Goal: Task Accomplishment & Management: Manage account settings

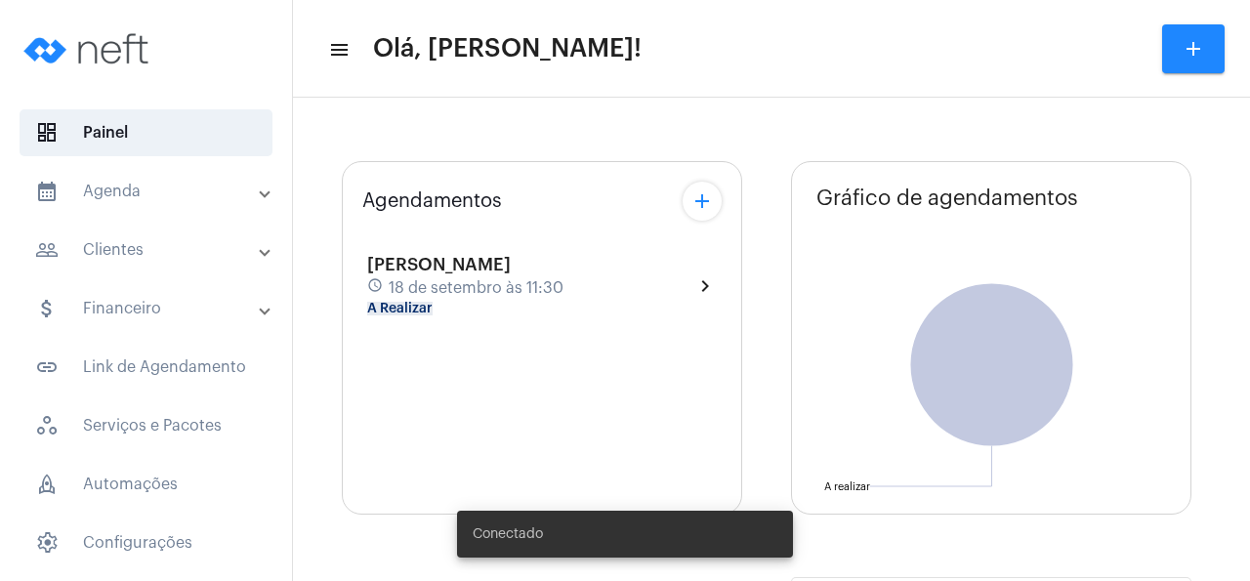
type input "[URL][DOMAIN_NAME]"
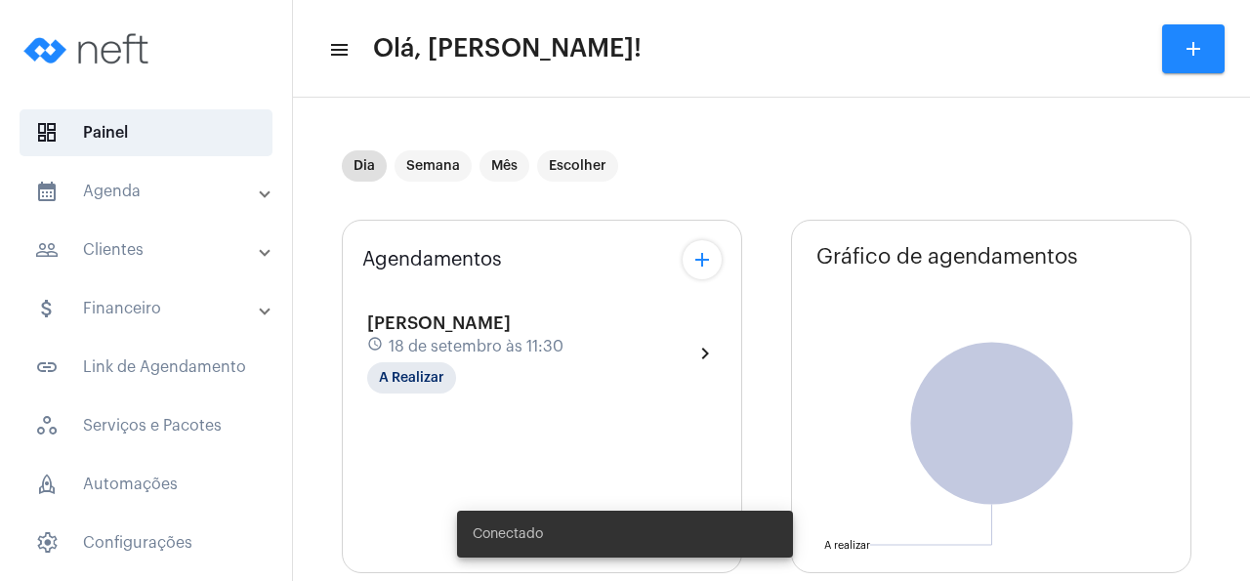
click at [548, 276] on div "Agendamentos add [PERSON_NAME] schedule 18 de setembro às 11:30 A Realizar chev…" at bounding box center [542, 397] width 400 height 354
click at [684, 352] on div "[PERSON_NAME] schedule 18 de setembro às 11:30 A Realizar chevron_right" at bounding box center [542, 354] width 350 height 80
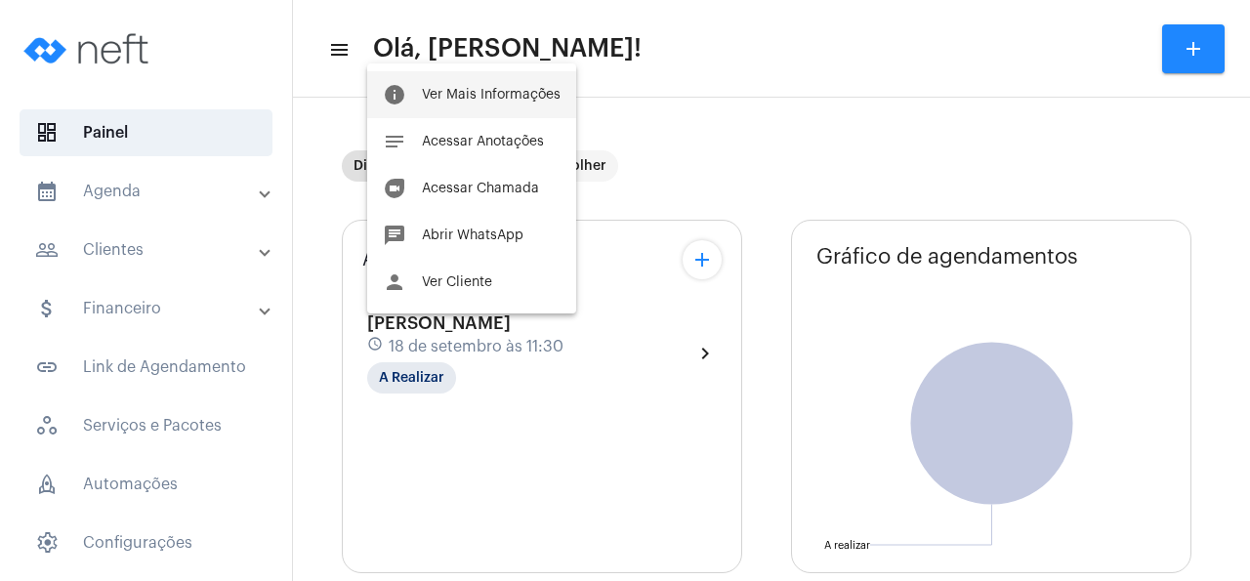
click at [480, 97] on span "Ver Mais Informações" at bounding box center [491, 95] width 139 height 14
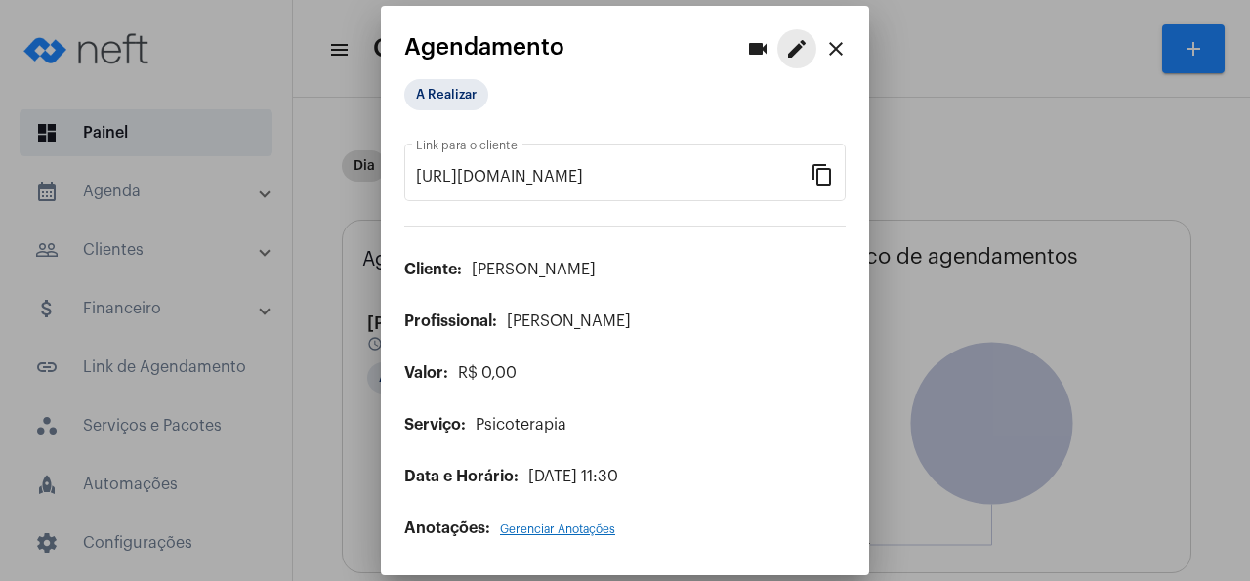
click at [796, 52] on mat-icon "edit" at bounding box center [796, 48] width 23 height 23
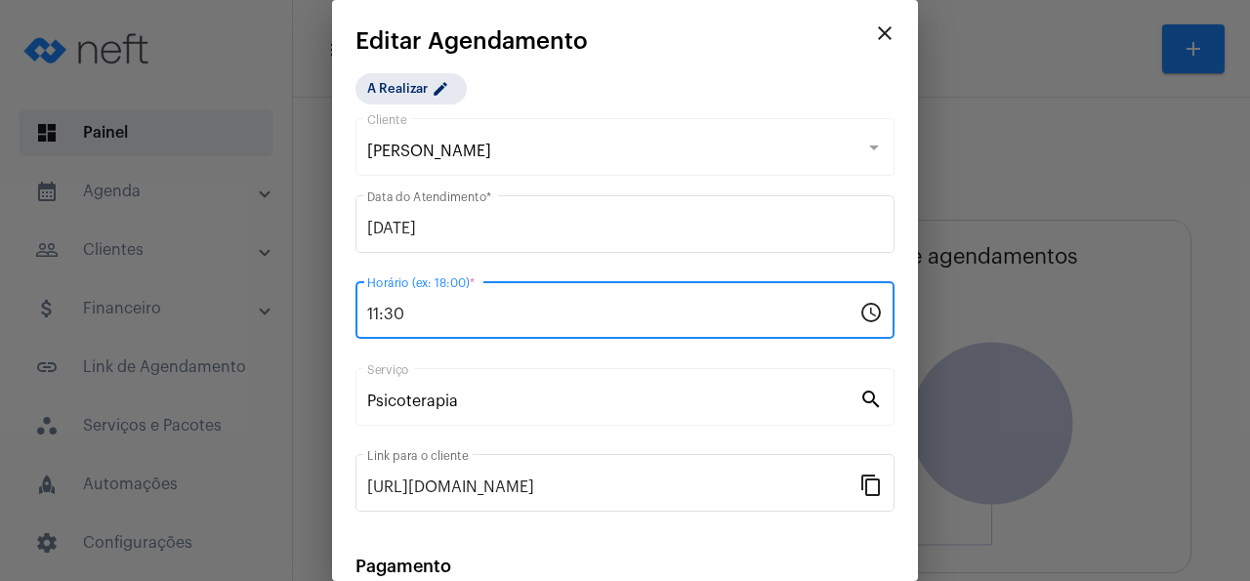
drag, startPoint x: 423, startPoint y: 315, endPoint x: 225, endPoint y: 314, distance: 198.3
click at [367, 314] on input "11:30" at bounding box center [613, 315] width 492 height 18
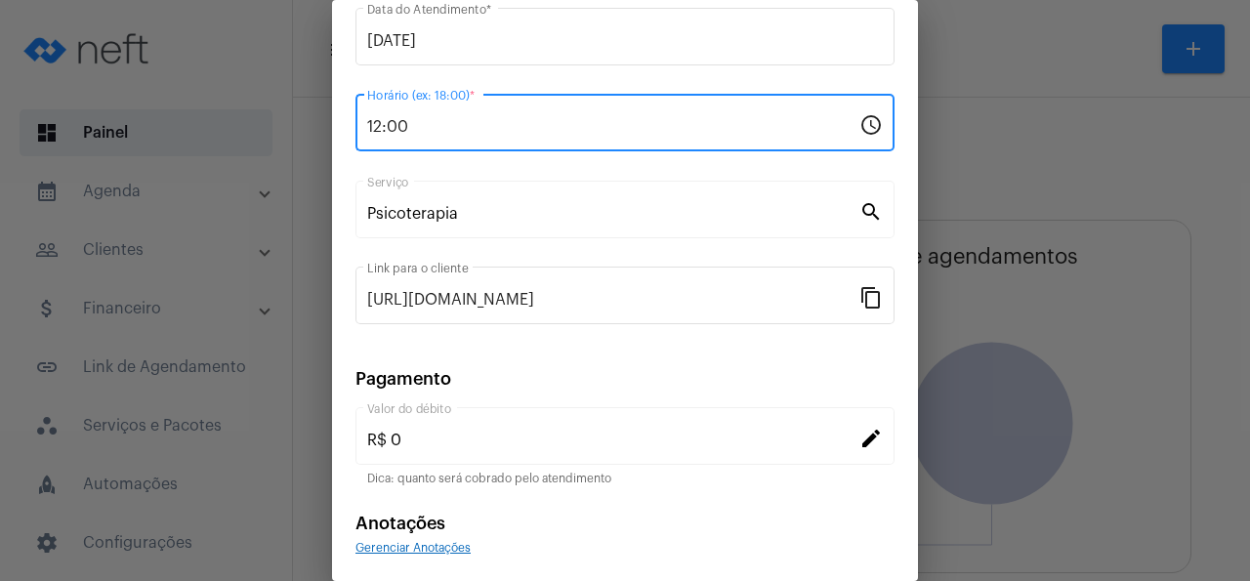
scroll to position [262, 0]
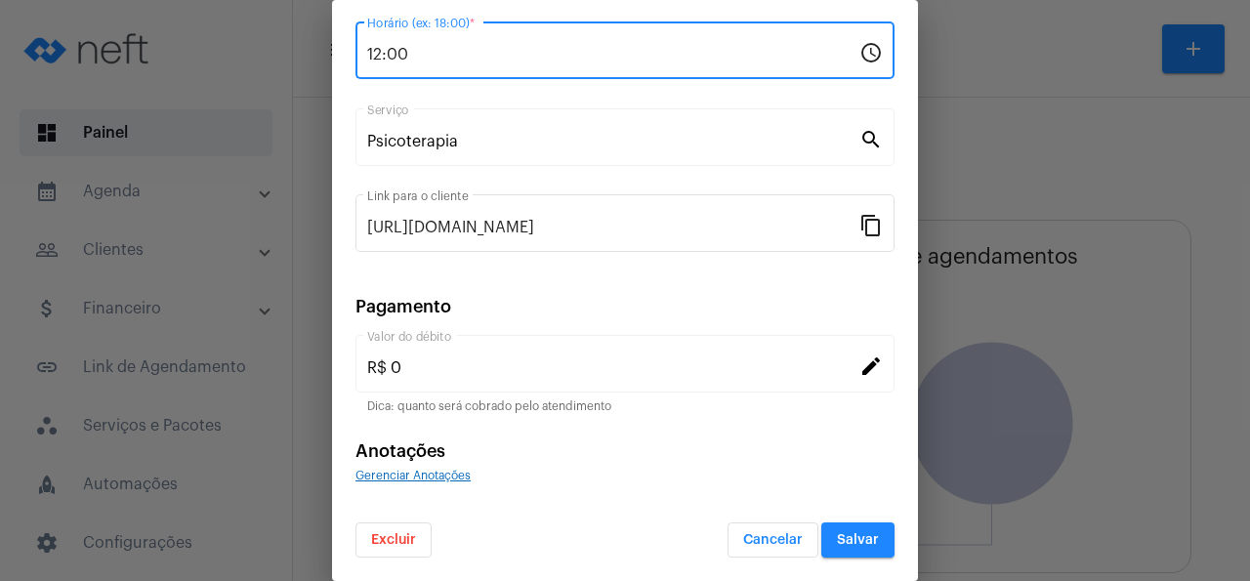
type input "12:00"
click at [882, 542] on button "Salvar" at bounding box center [857, 540] width 73 height 35
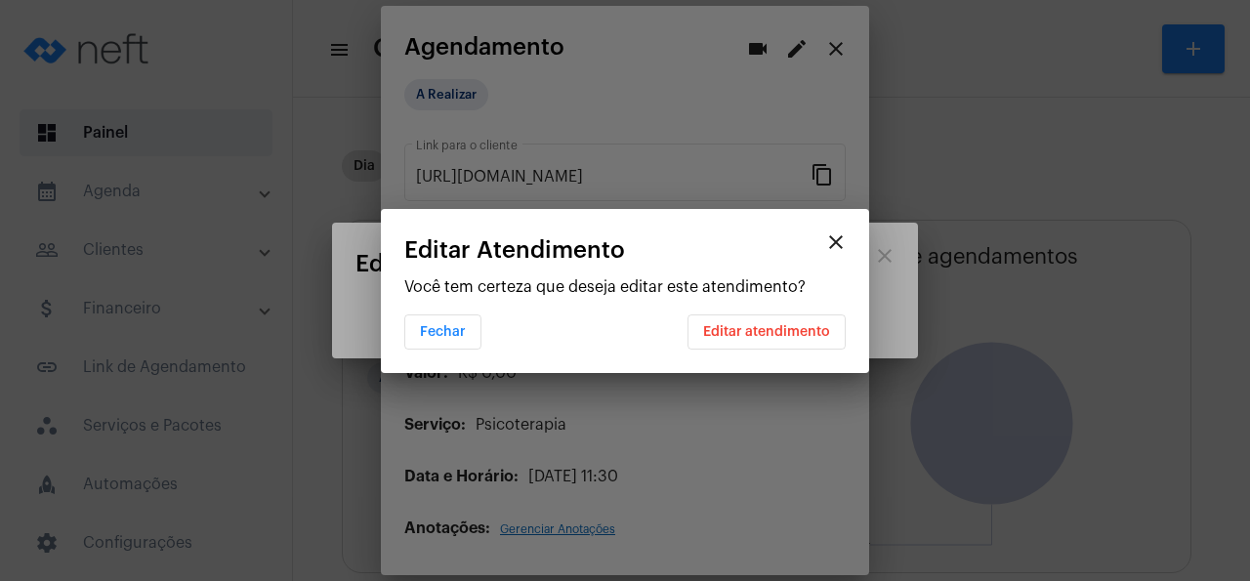
scroll to position [0, 0]
click at [822, 337] on span "Editar atendimento" at bounding box center [766, 332] width 127 height 14
